Goal: Task Accomplishment & Management: Use online tool/utility

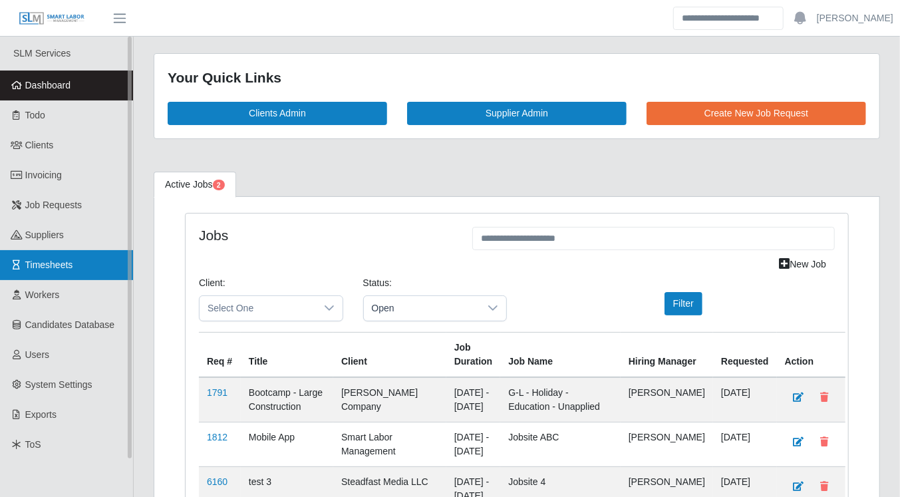
click at [66, 272] on link "Timesheets" at bounding box center [66, 265] width 133 height 30
